Goal: Check status: Check status

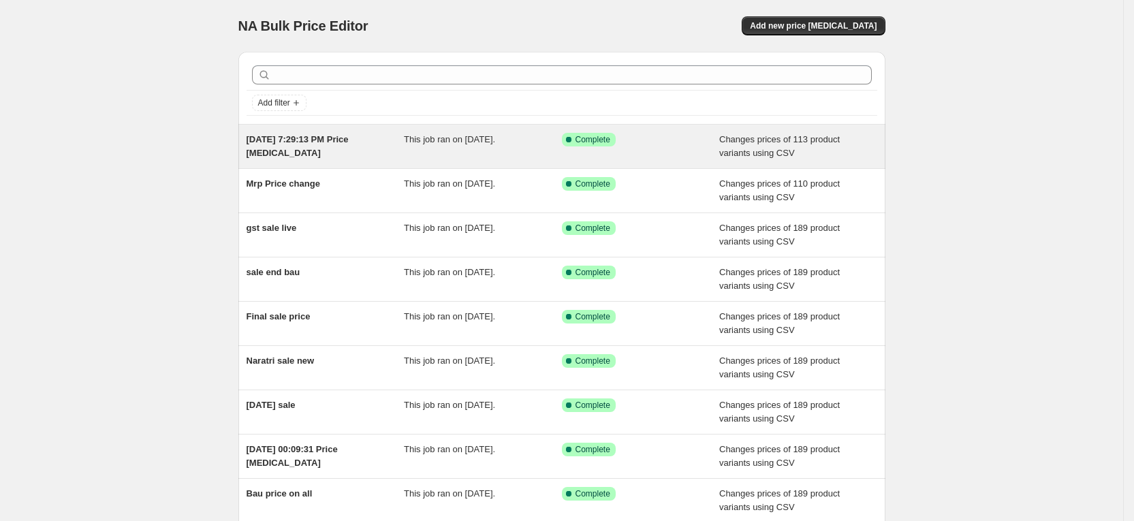
click at [417, 144] on span "This job ran on [DATE]." at bounding box center [449, 139] width 91 height 10
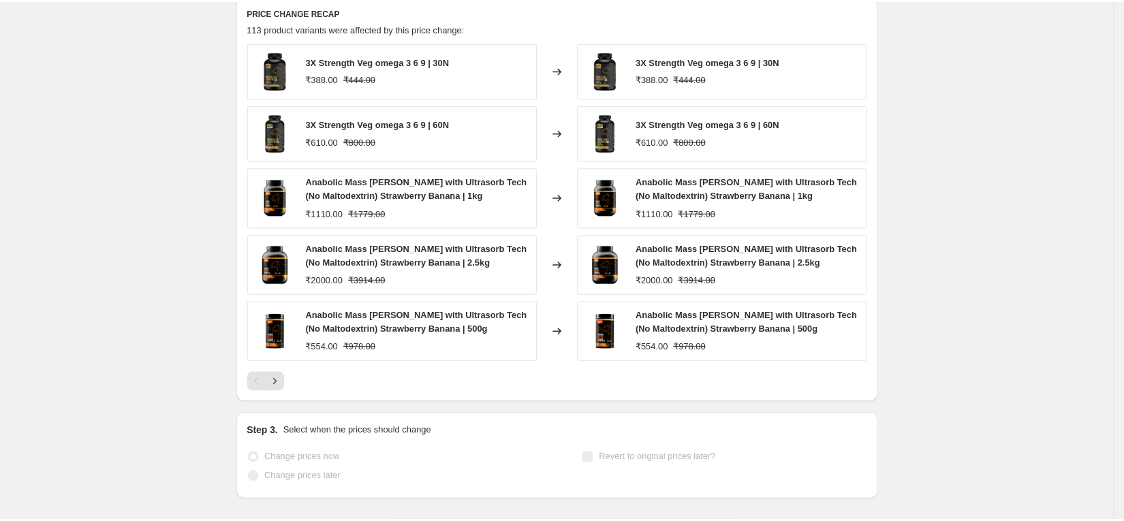
scroll to position [556, 0]
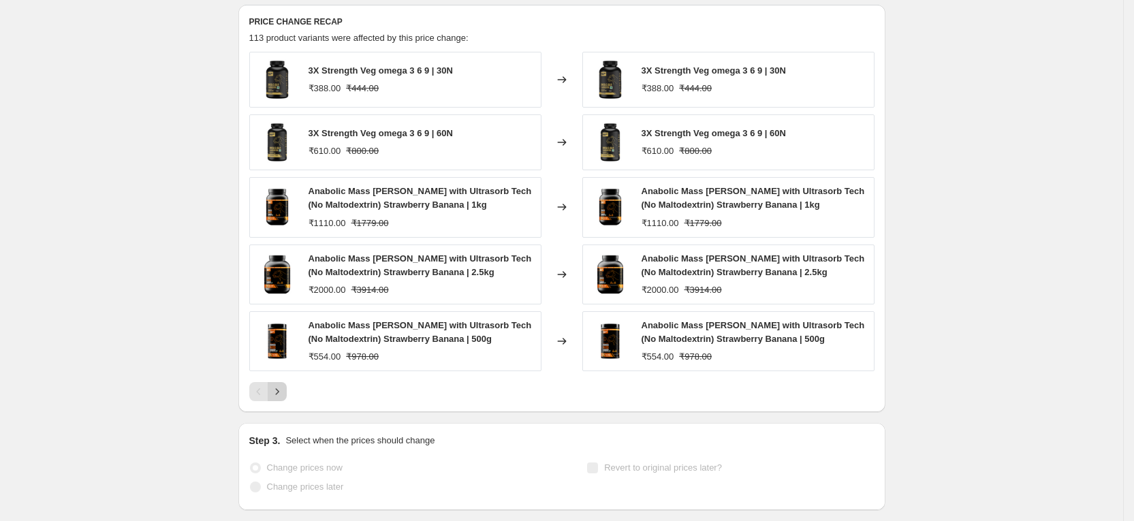
click at [281, 392] on icon "Next" at bounding box center [277, 392] width 14 height 14
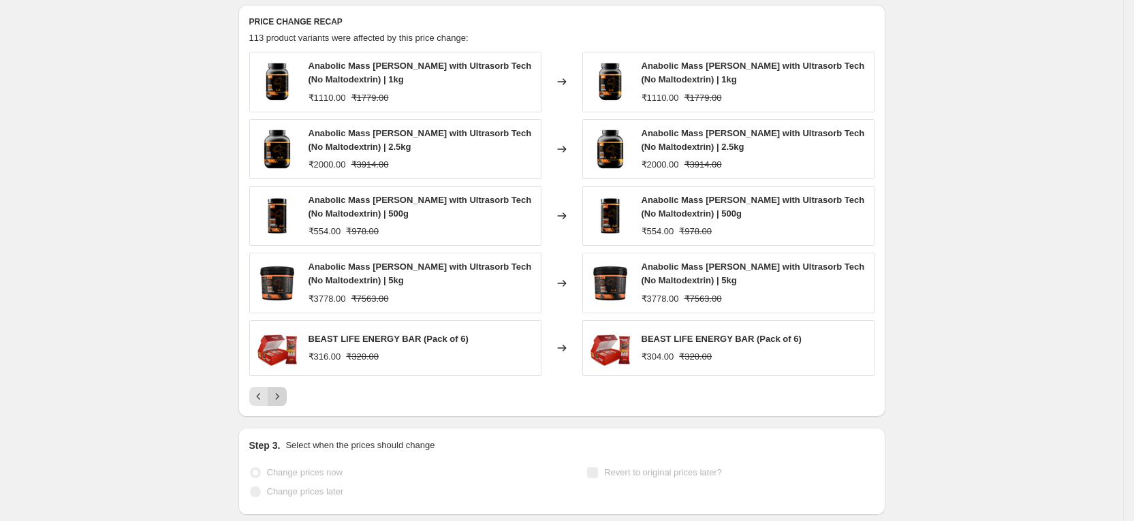
click at [281, 399] on icon "Next" at bounding box center [277, 397] width 14 height 14
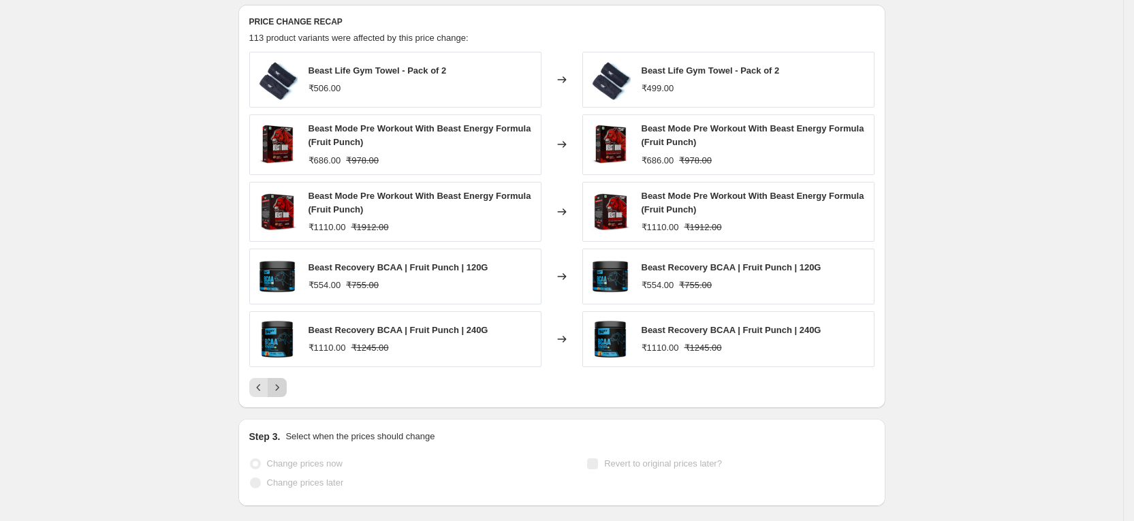
click at [281, 399] on div "PRICE CHANGE RECAP 113 product variants were affected by this price change: Bea…" at bounding box center [561, 206] width 647 height 403
click at [284, 390] on icon "Next" at bounding box center [277, 388] width 14 height 14
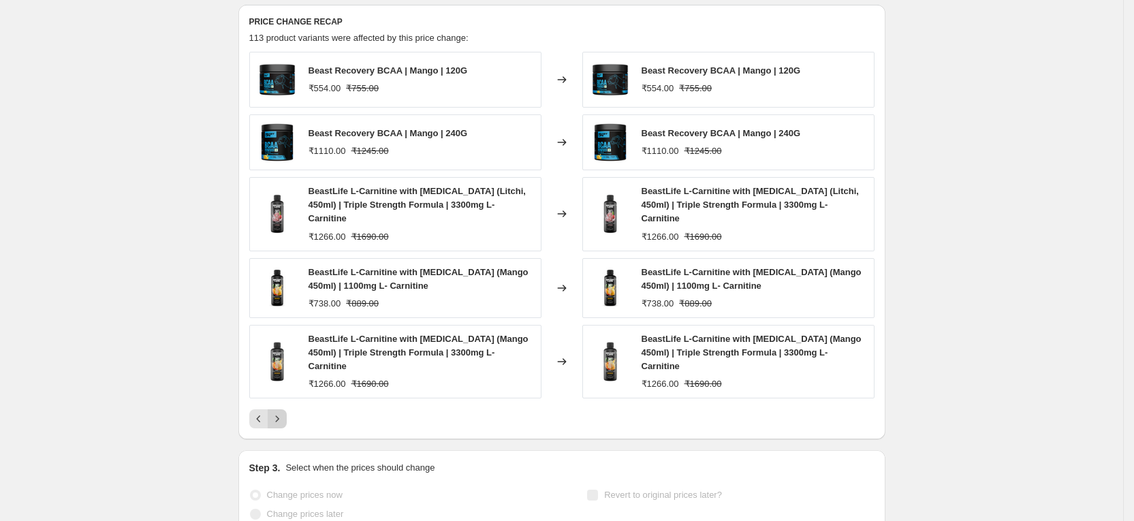
click at [284, 412] on icon "Next" at bounding box center [277, 419] width 14 height 14
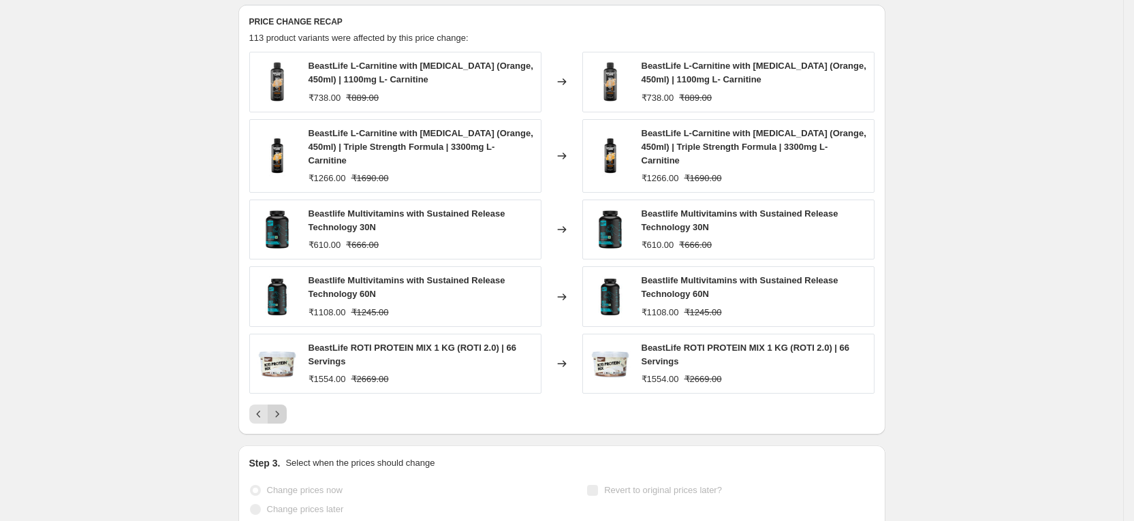
click at [284, 390] on div "BeastLife ROTI PROTEIN MIX 1 KG (ROTI 2.0) | 66 Servings ₹1554.00 ₹2669.00" at bounding box center [395, 364] width 292 height 60
click at [281, 414] on icon "Next" at bounding box center [277, 414] width 14 height 14
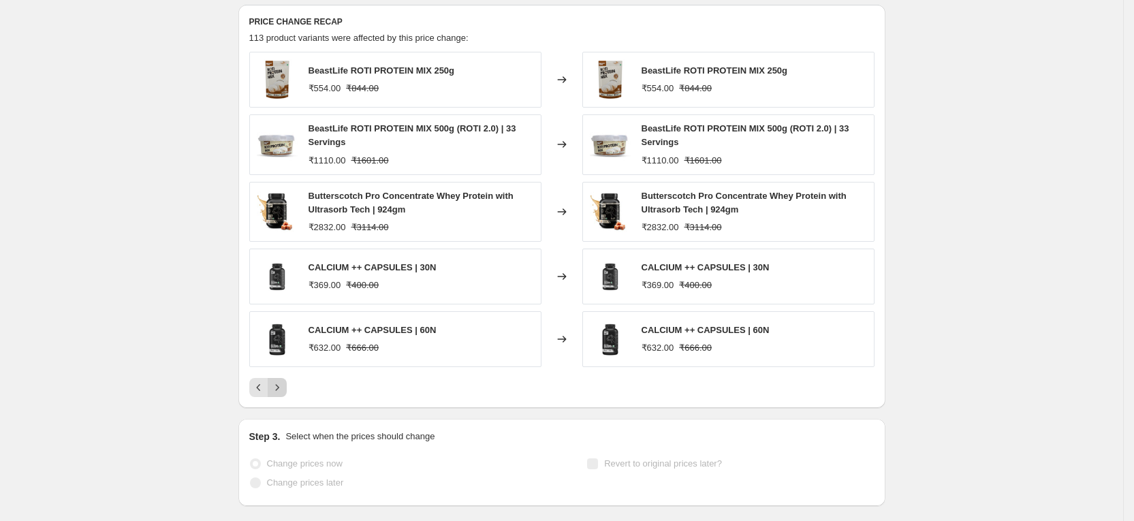
click at [277, 380] on button "Next" at bounding box center [277, 387] width 19 height 19
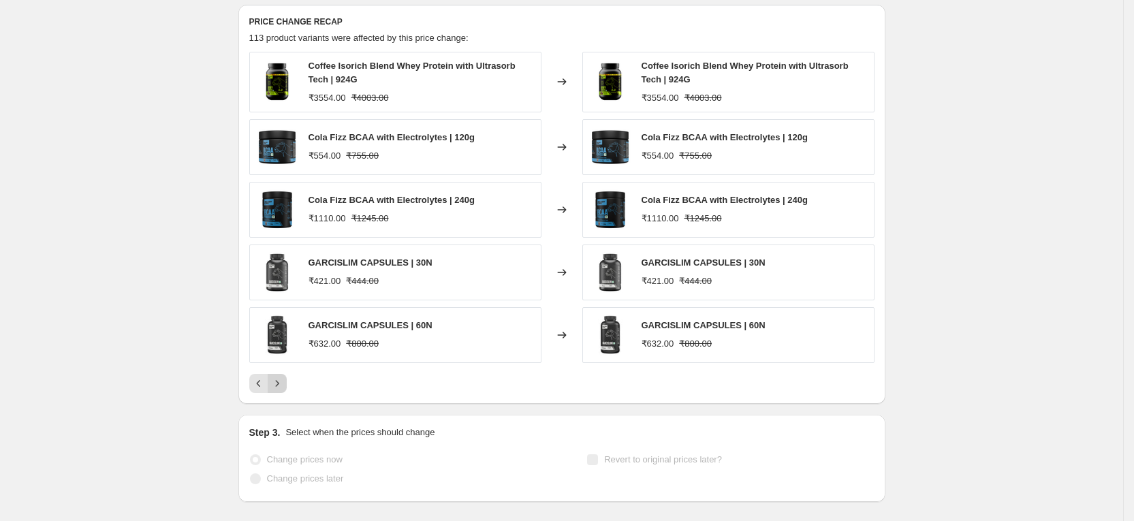
click at [284, 378] on icon "Next" at bounding box center [277, 384] width 14 height 14
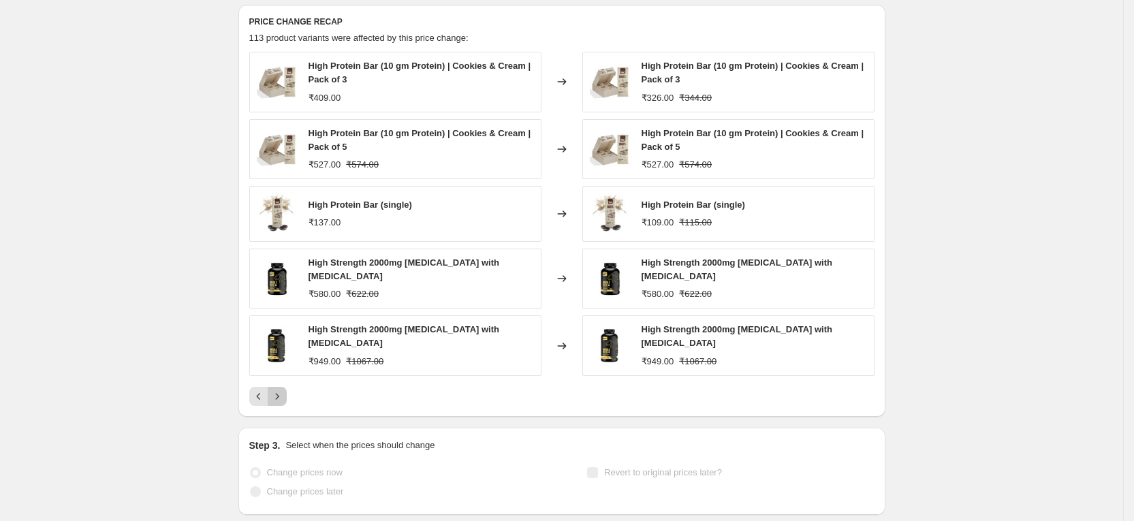
click at [285, 387] on button "Next" at bounding box center [277, 396] width 19 height 19
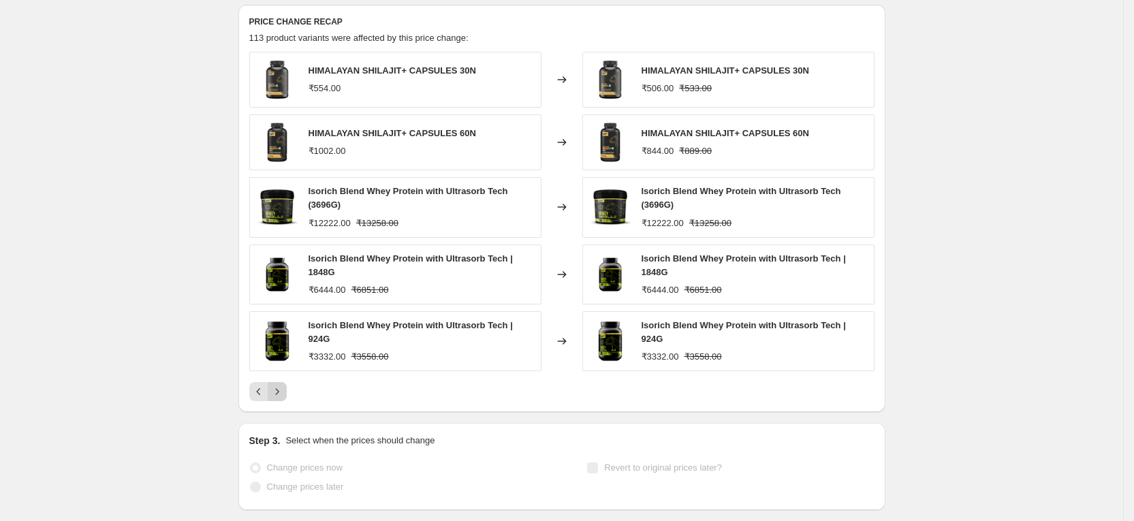
click at [283, 384] on button "Next" at bounding box center [277, 391] width 19 height 19
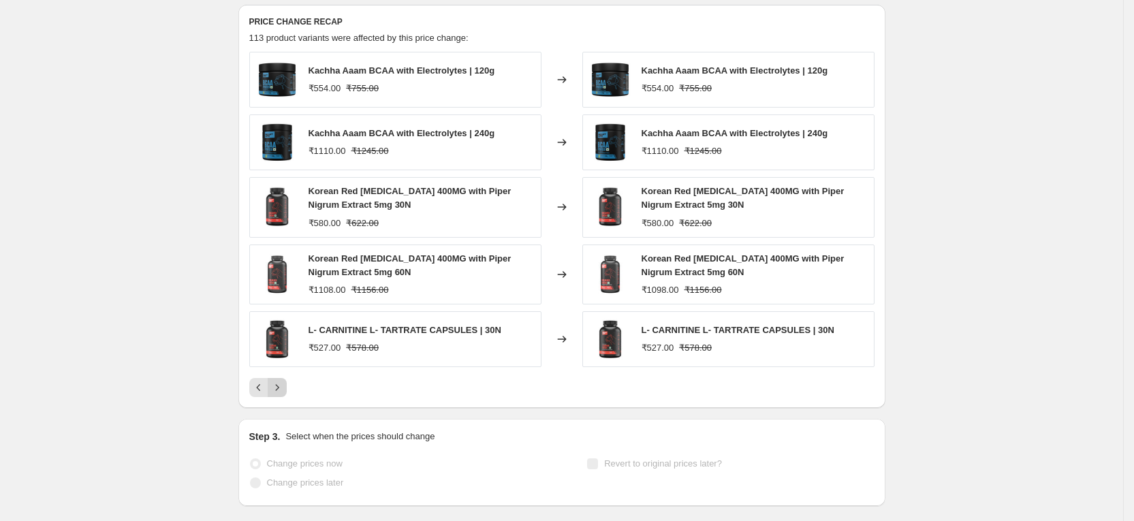
click at [283, 384] on icon "Next" at bounding box center [277, 388] width 14 height 14
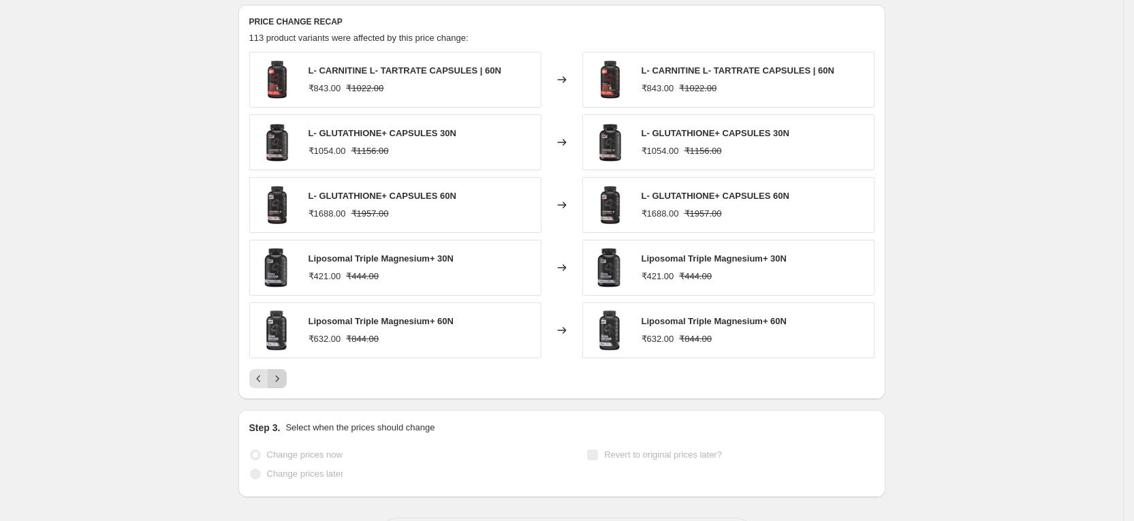
click at [283, 384] on icon "Next" at bounding box center [277, 379] width 14 height 14
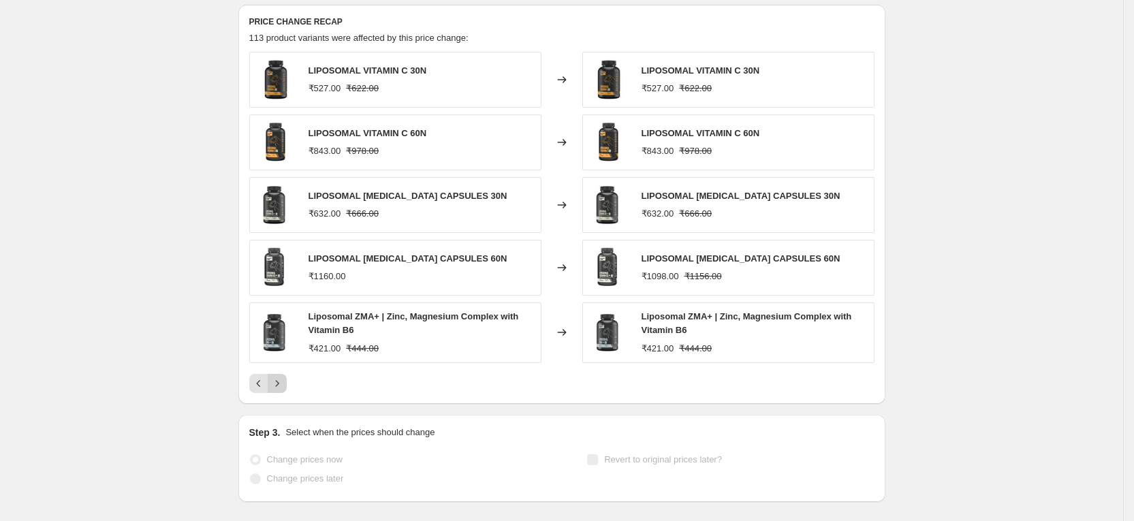
click at [283, 384] on icon "Next" at bounding box center [277, 384] width 14 height 14
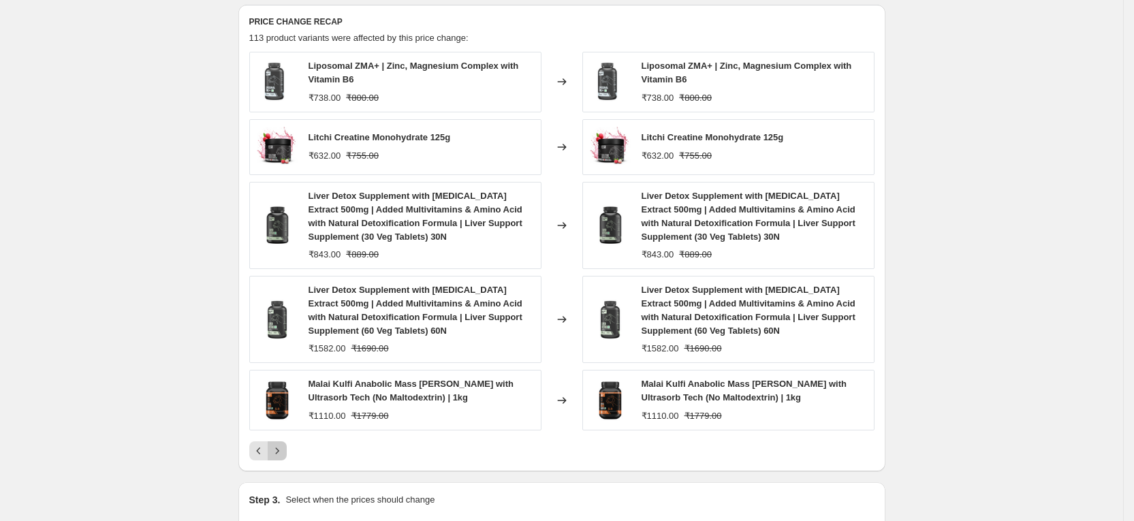
click at [281, 452] on icon "Next" at bounding box center [277, 451] width 14 height 14
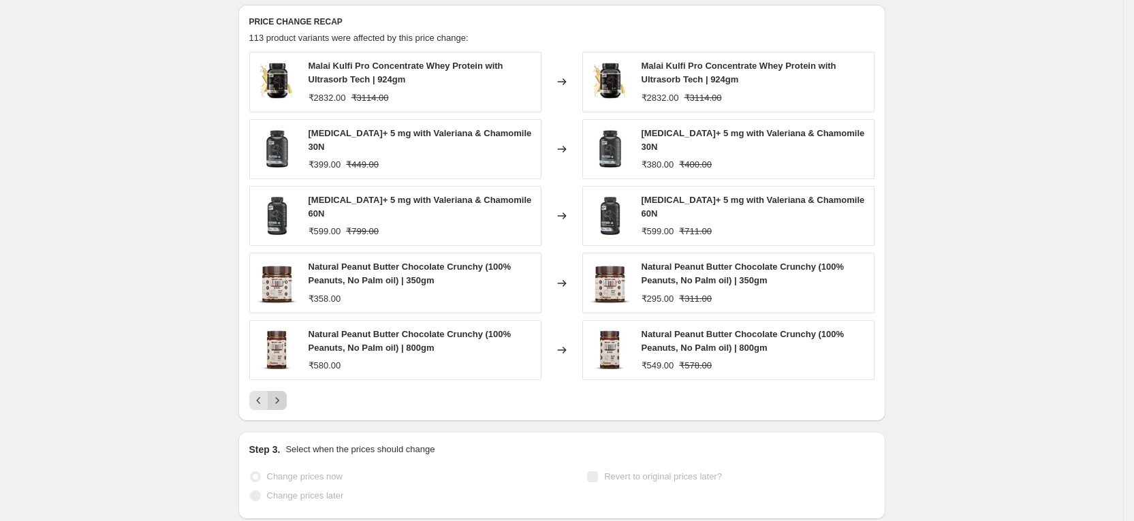
click at [283, 394] on icon "Next" at bounding box center [277, 401] width 14 height 14
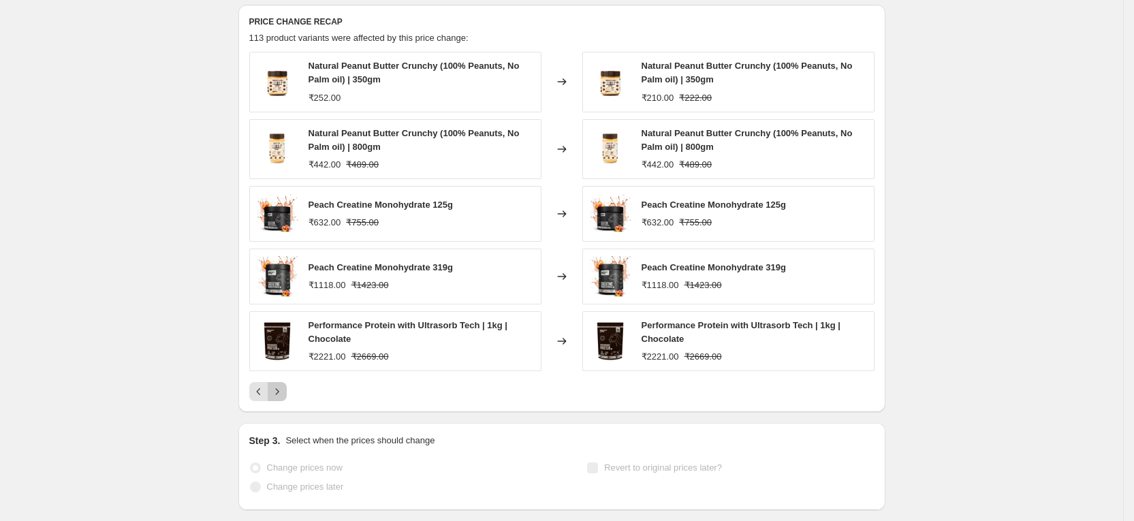
click at [280, 392] on icon "Next" at bounding box center [277, 392] width 14 height 14
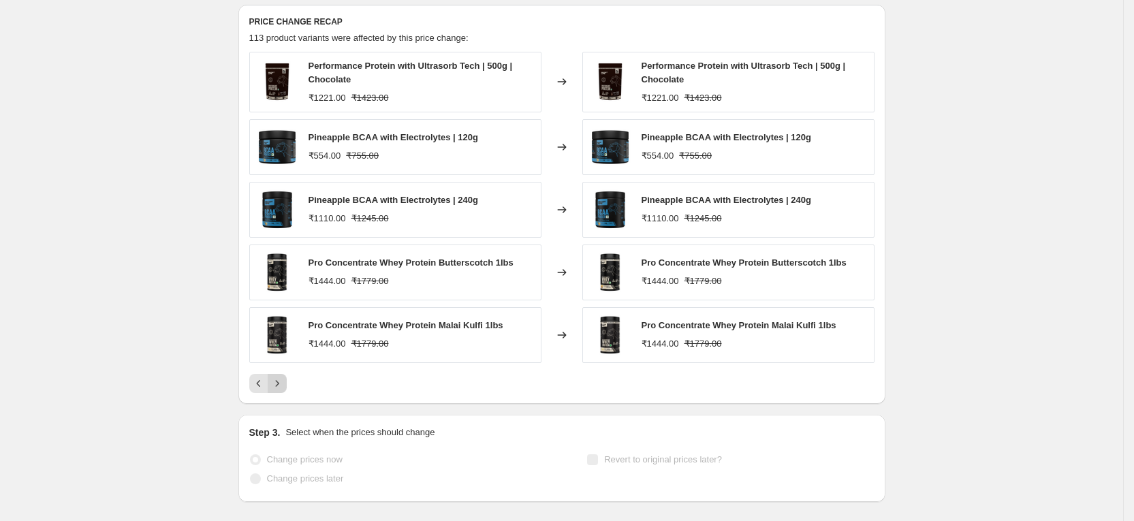
click at [287, 379] on button "Next" at bounding box center [277, 383] width 19 height 19
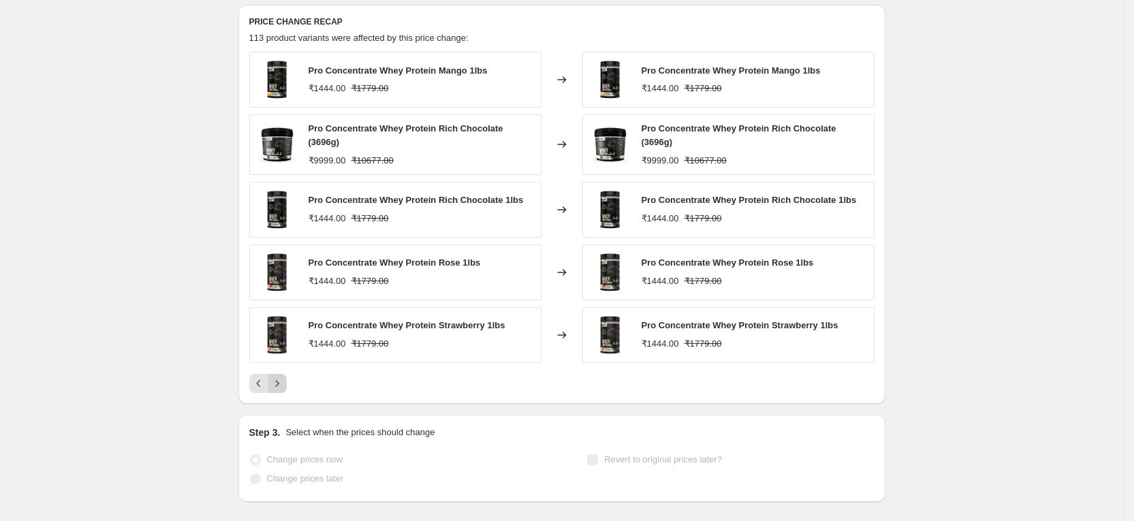
click at [284, 379] on icon "Next" at bounding box center [277, 384] width 14 height 14
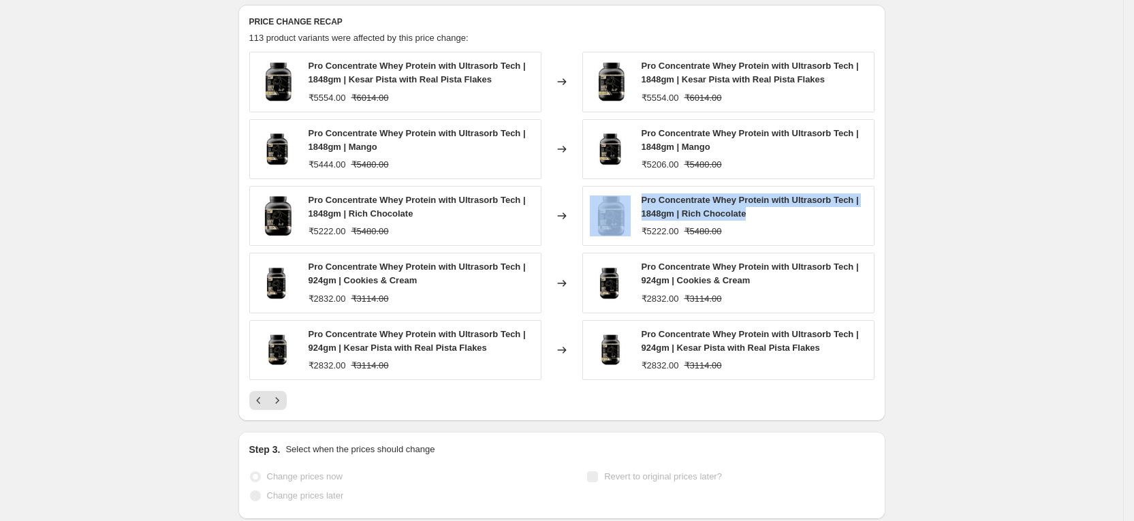
drag, startPoint x: 766, startPoint y: 213, endPoint x: 627, endPoint y: 204, distance: 139.3
click at [627, 204] on div "Pro Concentrate Whey Protein with Ultrasorb Tech | 1848gm | Rich Chocolate ₹522…" at bounding box center [728, 216] width 292 height 60
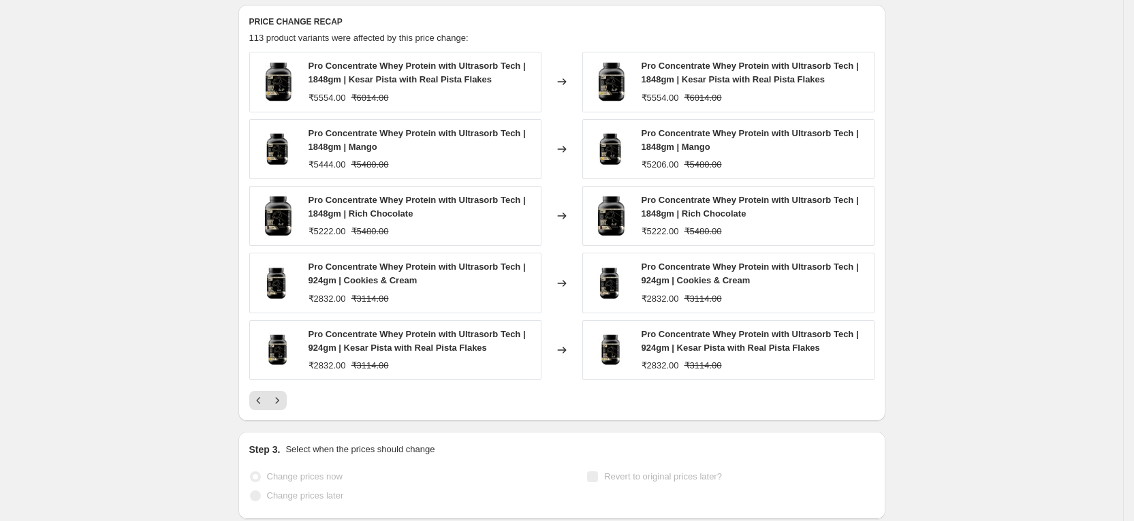
click at [668, 234] on div "₹5222.00" at bounding box center [660, 232] width 37 height 14
click at [280, 399] on icon "Next" at bounding box center [277, 401] width 14 height 14
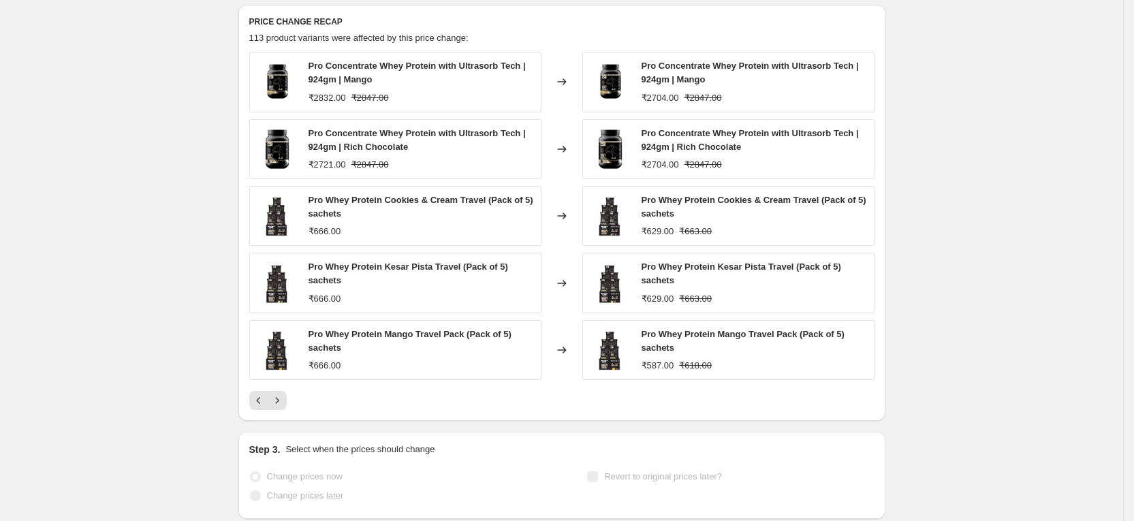
click at [298, 191] on div "Pro Whey Protein Cookies & Cream Travel (Pack of 5) sachets ₹666.00" at bounding box center [395, 216] width 292 height 60
click at [129, 386] on div "[DATE] 7:29:13 PM Price [MEDICAL_DATA]. This page is ready [DATE] 7:29:13 PM Pr…" at bounding box center [561, 23] width 1123 height 1158
click at [625, 199] on img at bounding box center [610, 216] width 41 height 41
